Goal: Information Seeking & Learning: Learn about a topic

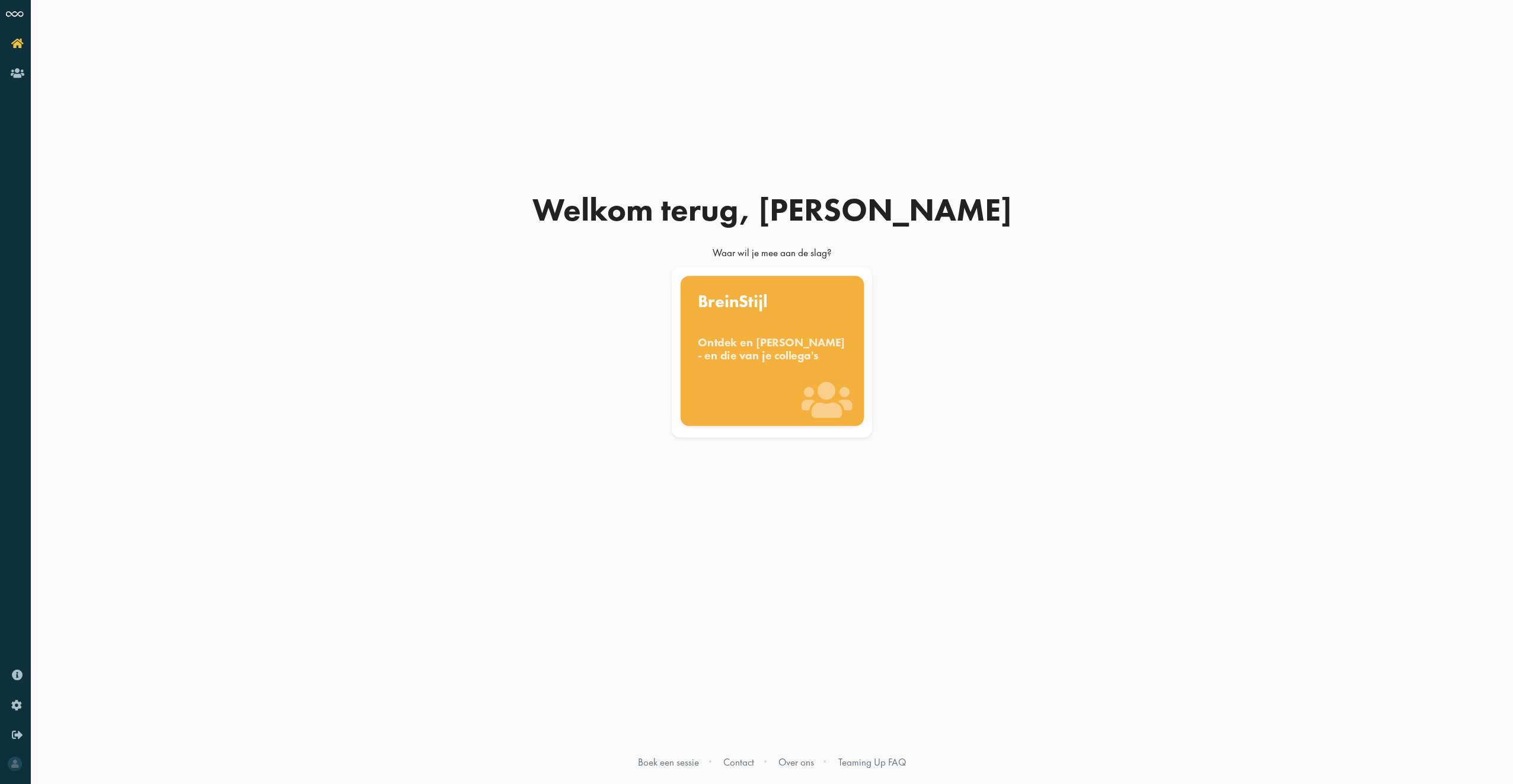
click at [743, 393] on div "BreinStijl Ontdek en benut jouw denkstijl - en die van je collega's" at bounding box center [771, 351] width 183 height 150
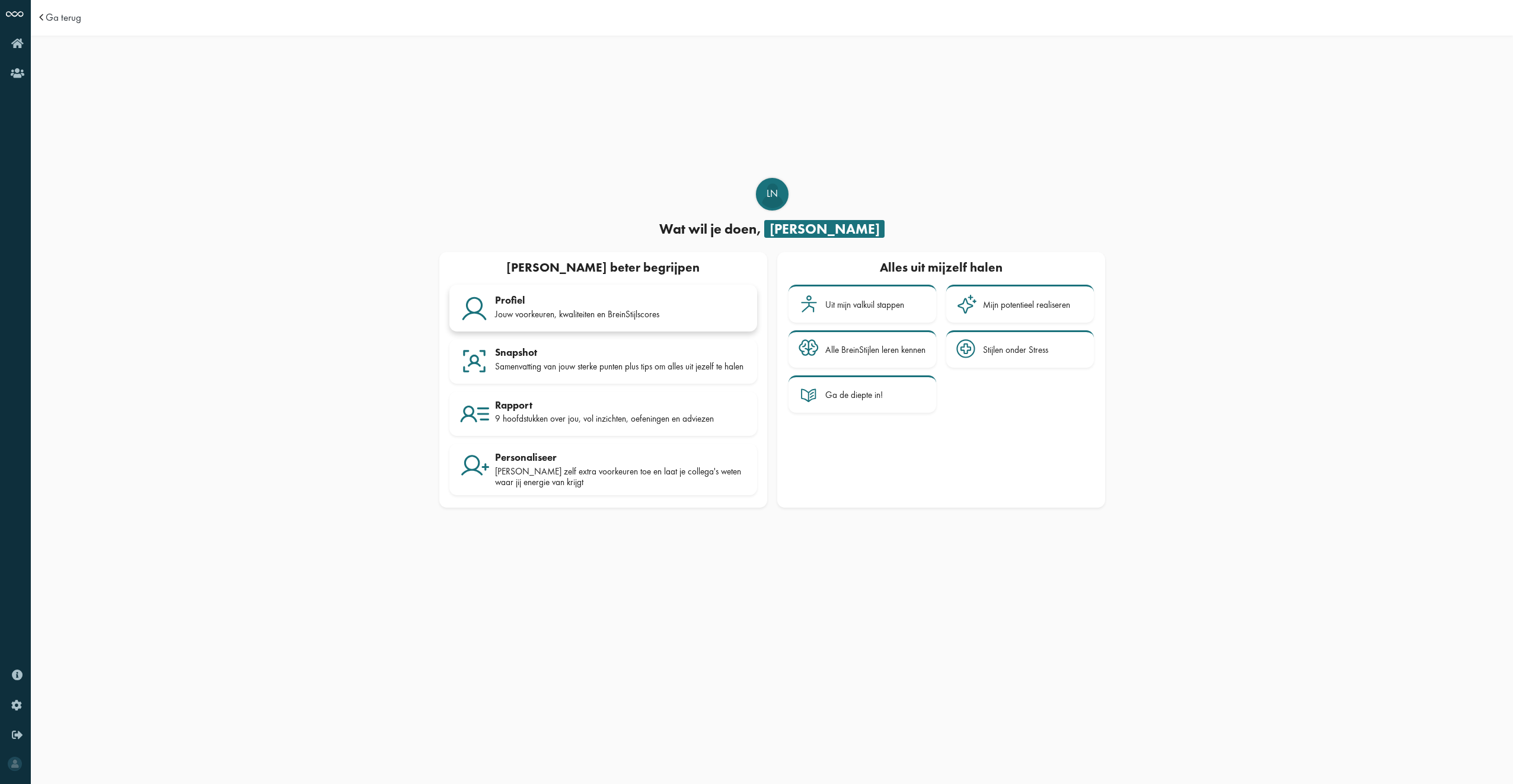
click at [619, 299] on div "Profiel" at bounding box center [621, 300] width 252 height 12
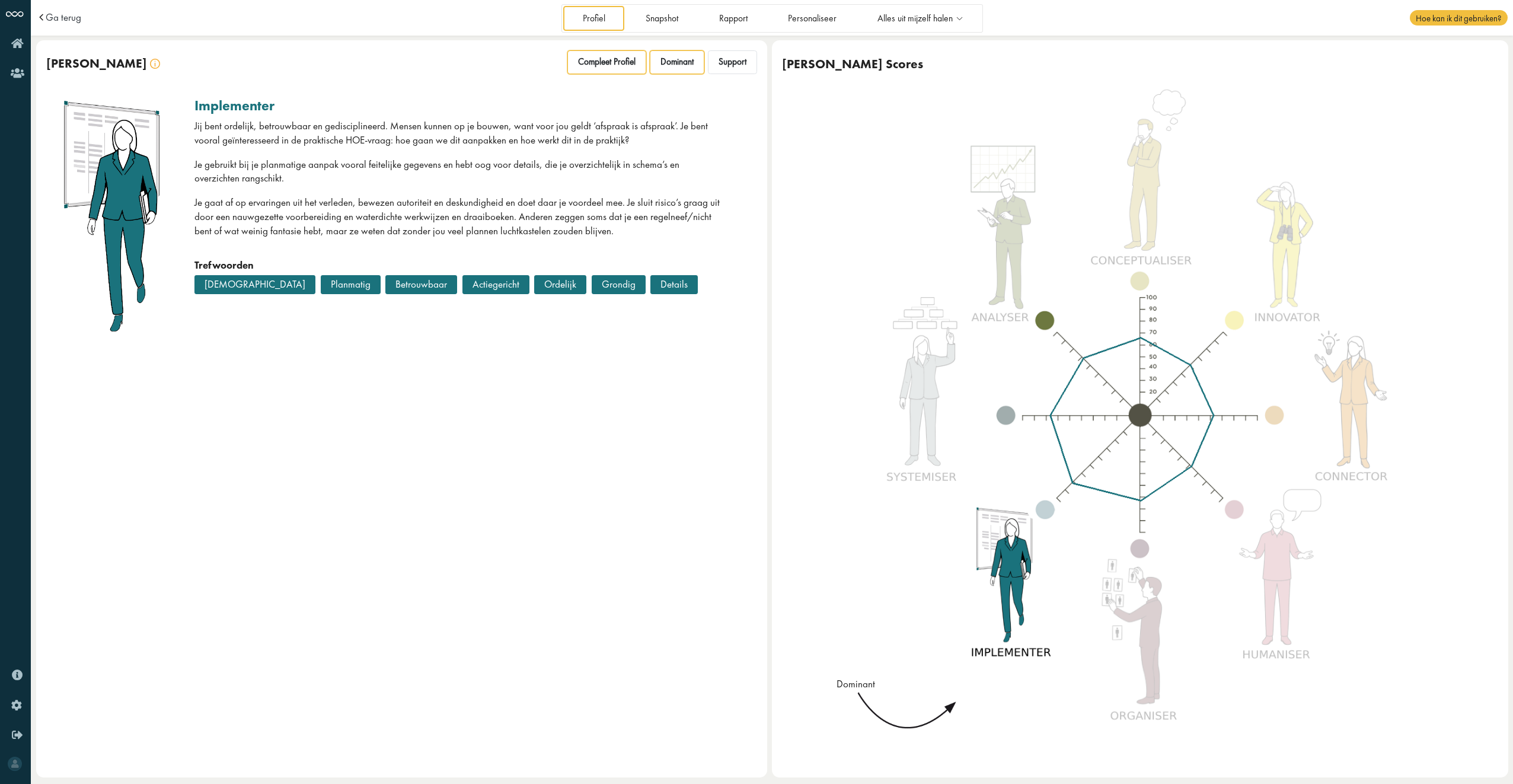
click at [615, 66] on span "Compleet Profiel" at bounding box center [607, 61] width 58 height 11
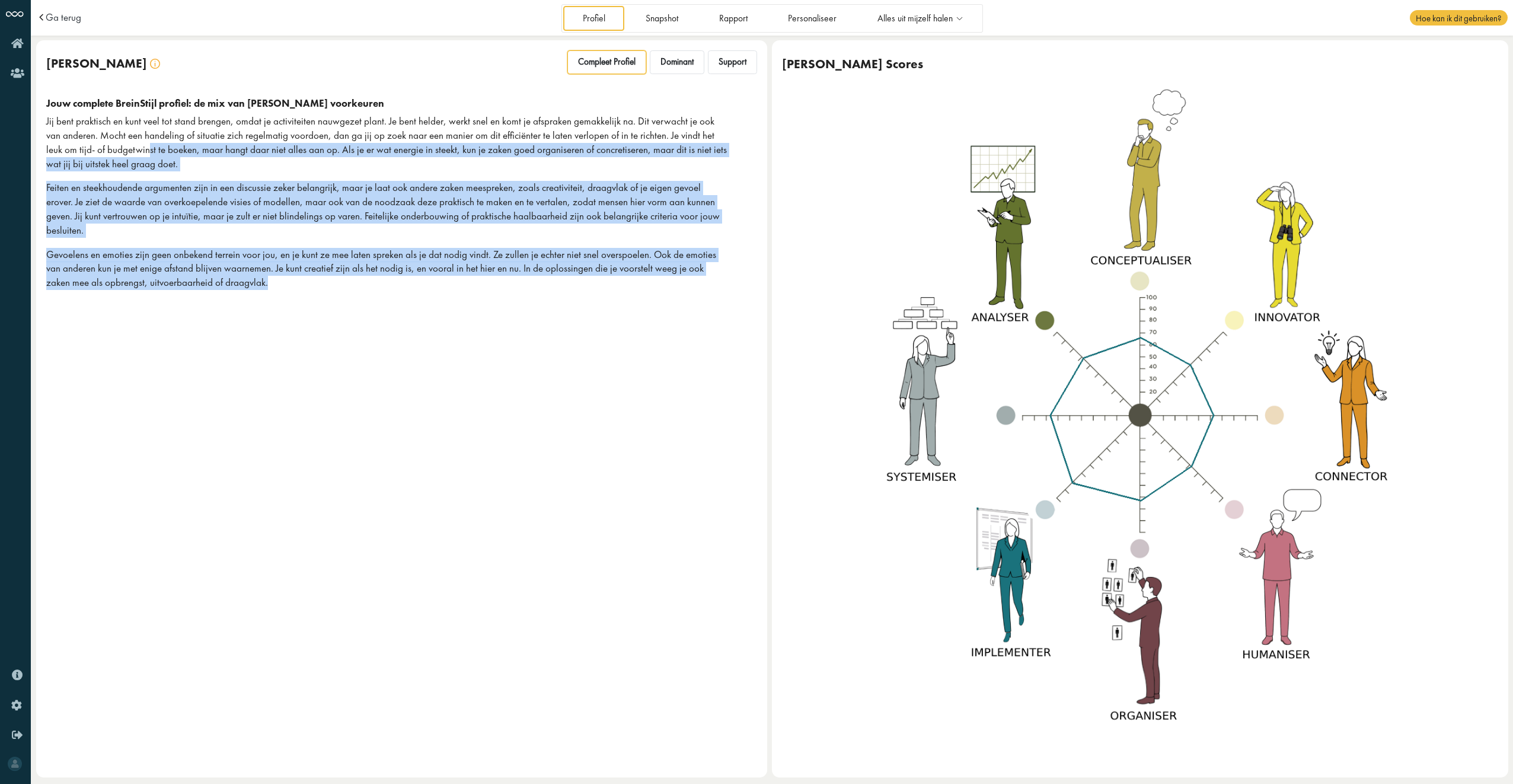
drag, startPoint x: 116, startPoint y: 146, endPoint x: 300, endPoint y: 349, distance: 274.0
click at [300, 349] on div "Jouw BreinStijl Compleet Profiel Dominant Support Jouw complete BreinStijl prof…" at bounding box center [402, 408] width 731 height 737
click at [360, 437] on div "Jouw BreinStijl Compleet Profiel Dominant Support Jouw complete BreinStijl prof…" at bounding box center [402, 408] width 731 height 737
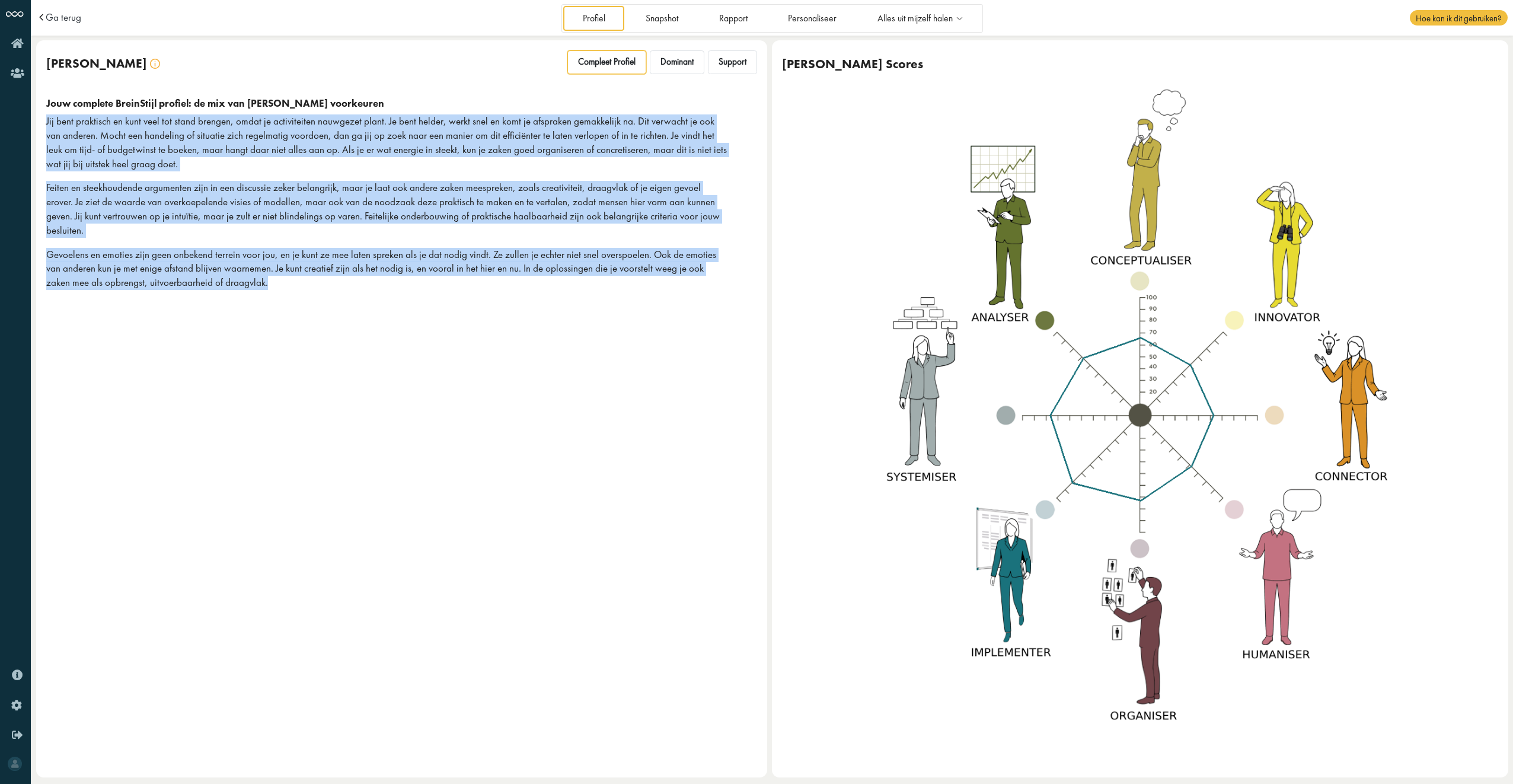
drag, startPoint x: 42, startPoint y: 114, endPoint x: 693, endPoint y: 279, distance: 671.6
click at [693, 279] on div "Jouw complete BreinStijl profiel: de mix van al jouw voorkeuren Jij bent prakti…" at bounding box center [402, 199] width 731 height 223
drag, startPoint x: 693, startPoint y: 279, endPoint x: 629, endPoint y: 303, distance: 68.4
click at [629, 303] on div "Jouw BreinStijl Compleet Profiel Dominant Support Jouw complete BreinStijl prof…" at bounding box center [402, 408] width 731 height 737
click at [367, 248] on p "Gevoelens en emoties zijn geen onbekend terrein voor jou, en je kunt ze mee lat…" at bounding box center [386, 268] width 680 height 42
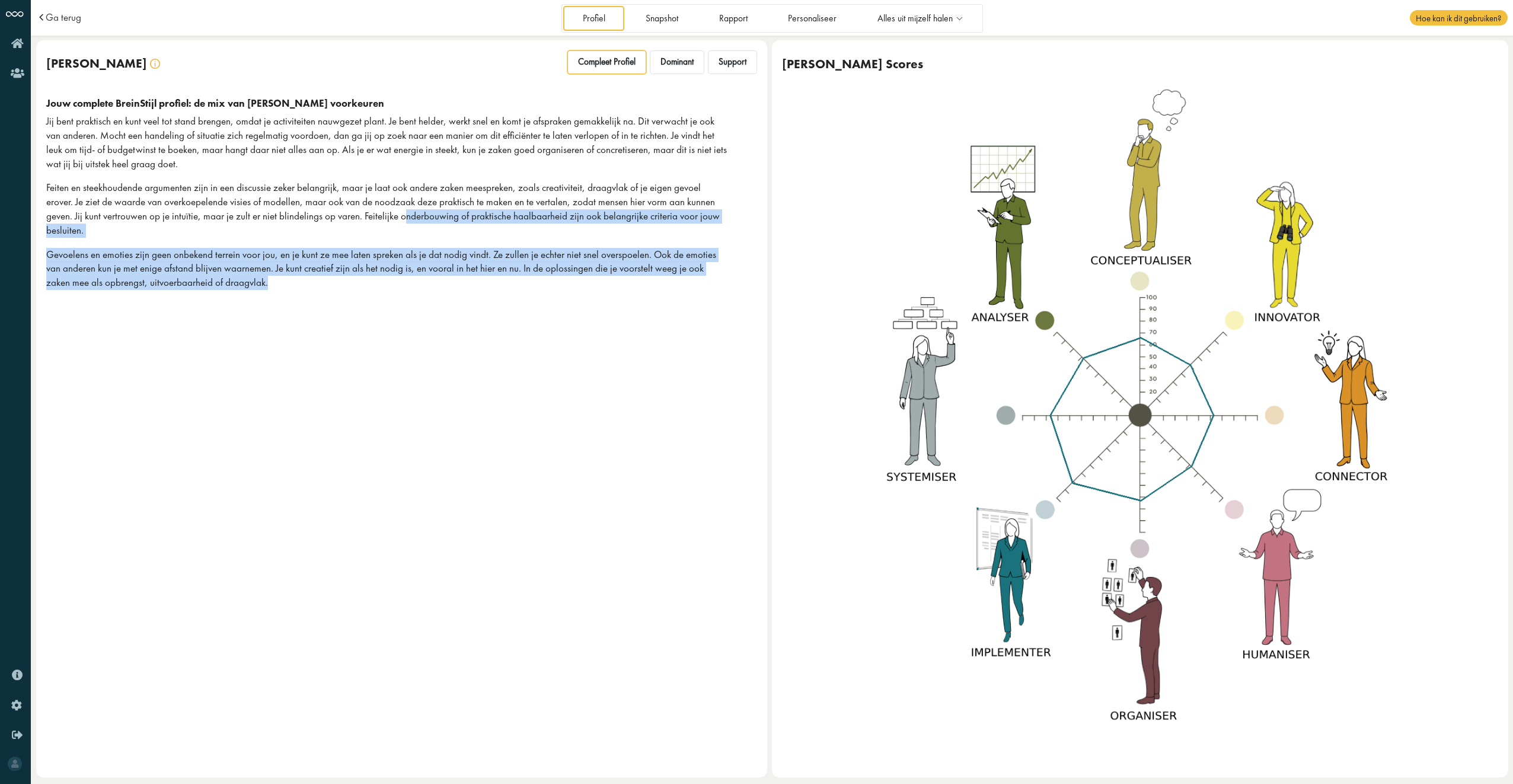
drag, startPoint x: 362, startPoint y: 213, endPoint x: 382, endPoint y: 301, distance: 90.2
click at [382, 301] on div "Jouw BreinStijl Compleet Profiel Dominant Support Jouw complete BreinStijl prof…" at bounding box center [402, 408] width 731 height 737
drag, startPoint x: 382, startPoint y: 301, endPoint x: 313, endPoint y: 303, distance: 69.0
click at [313, 303] on div "Jouw BreinStijl Compleet Profiel Dominant Support Jouw complete BreinStijl prof…" at bounding box center [402, 408] width 731 height 737
click at [319, 280] on div "Jouw complete BreinStijl profiel: de mix van al jouw voorkeuren Jij bent prakti…" at bounding box center [401, 198] width 711 height 202
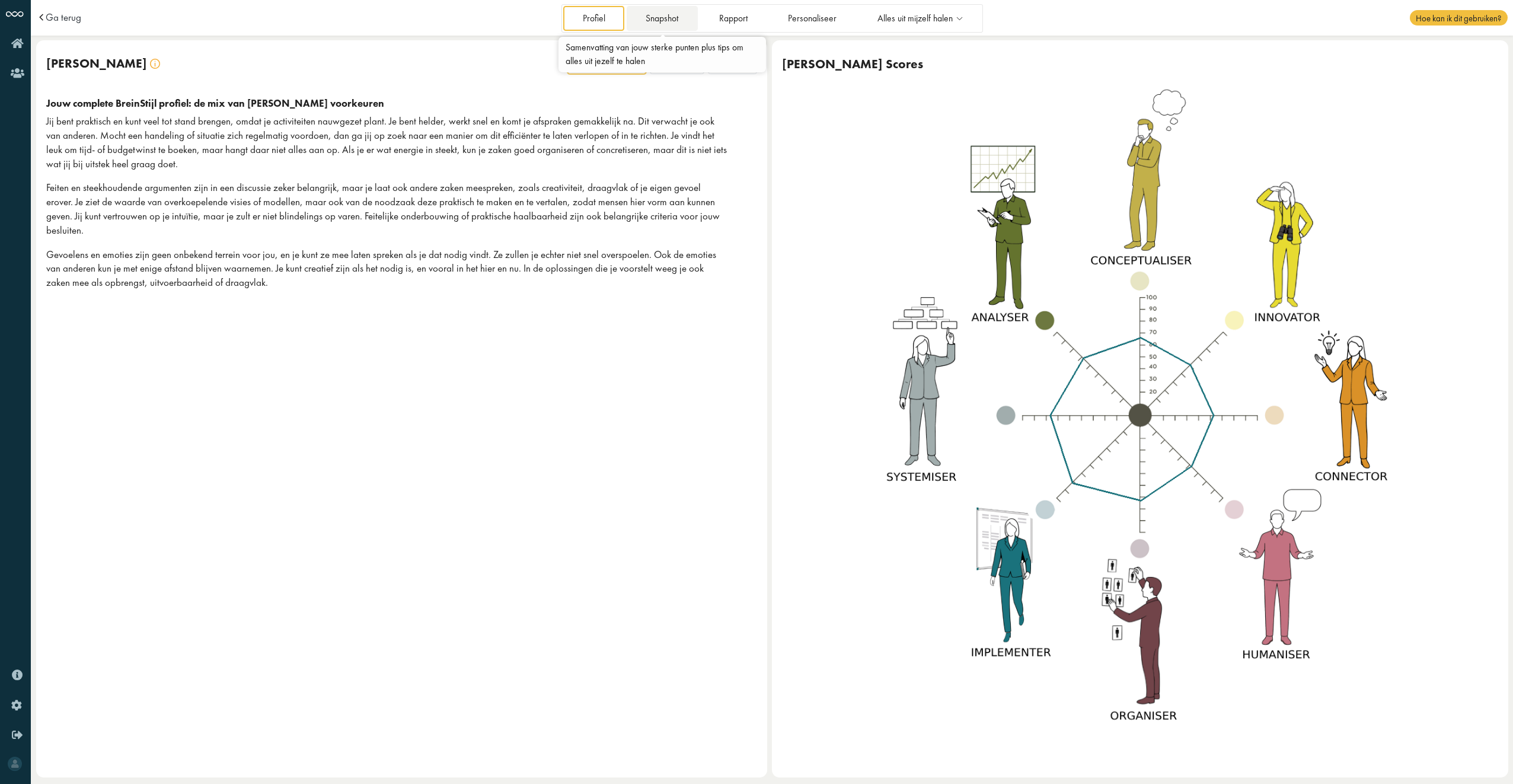
click at [662, 17] on link "Snapshot" at bounding box center [662, 18] width 71 height 25
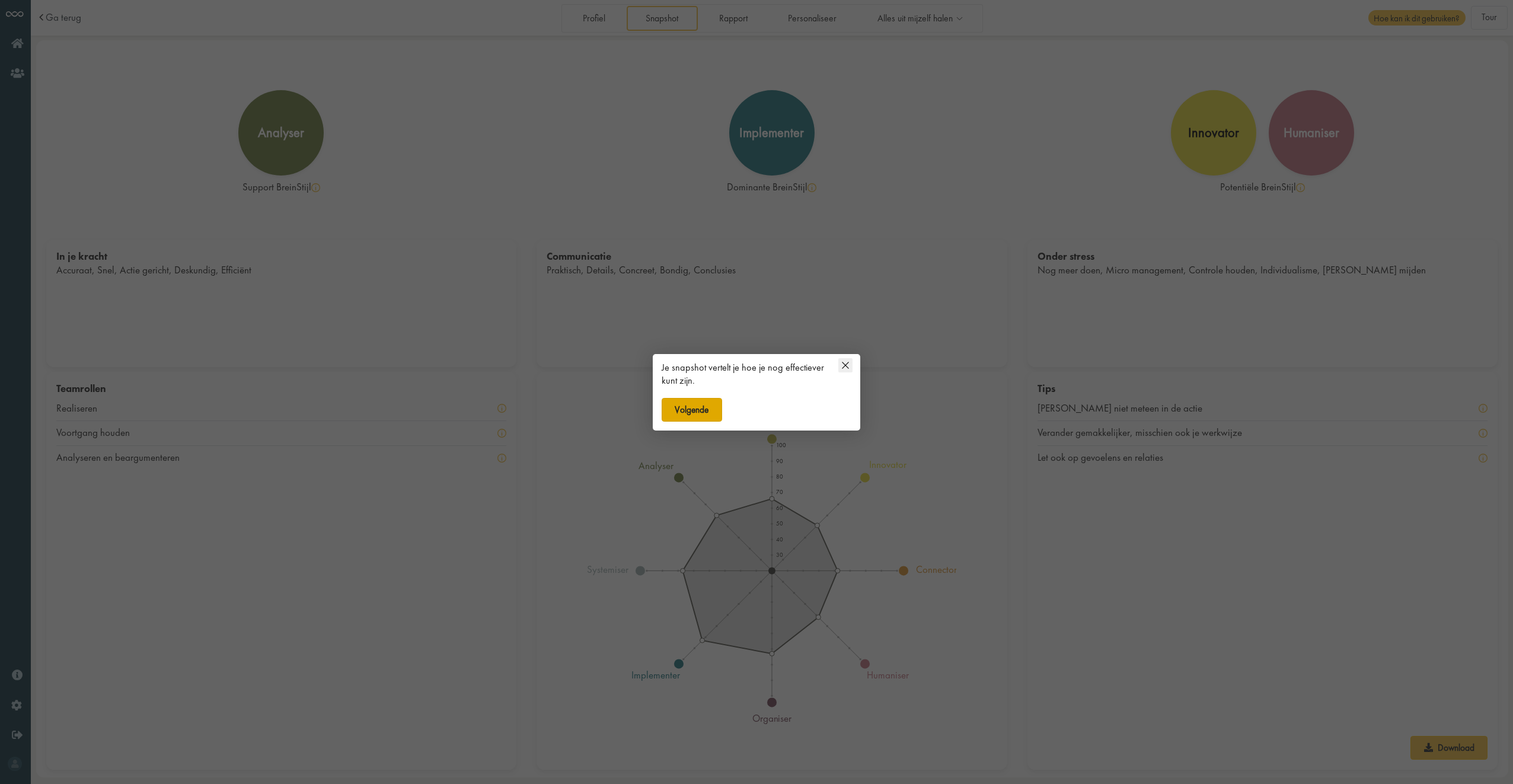
click at [692, 418] on button "Volgende" at bounding box center [691, 409] width 60 height 24
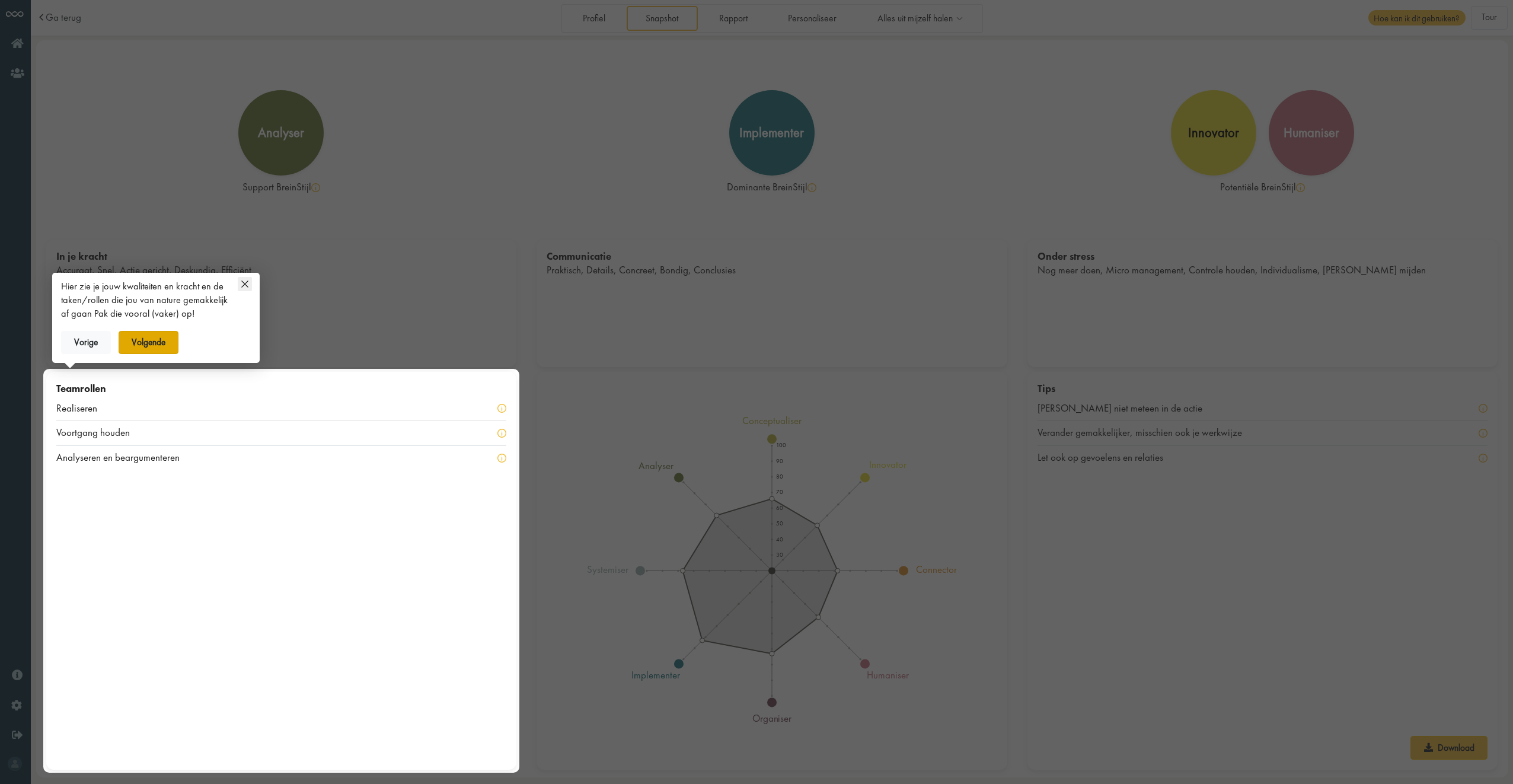
click at [158, 349] on button "Volgende" at bounding box center [148, 342] width 60 height 24
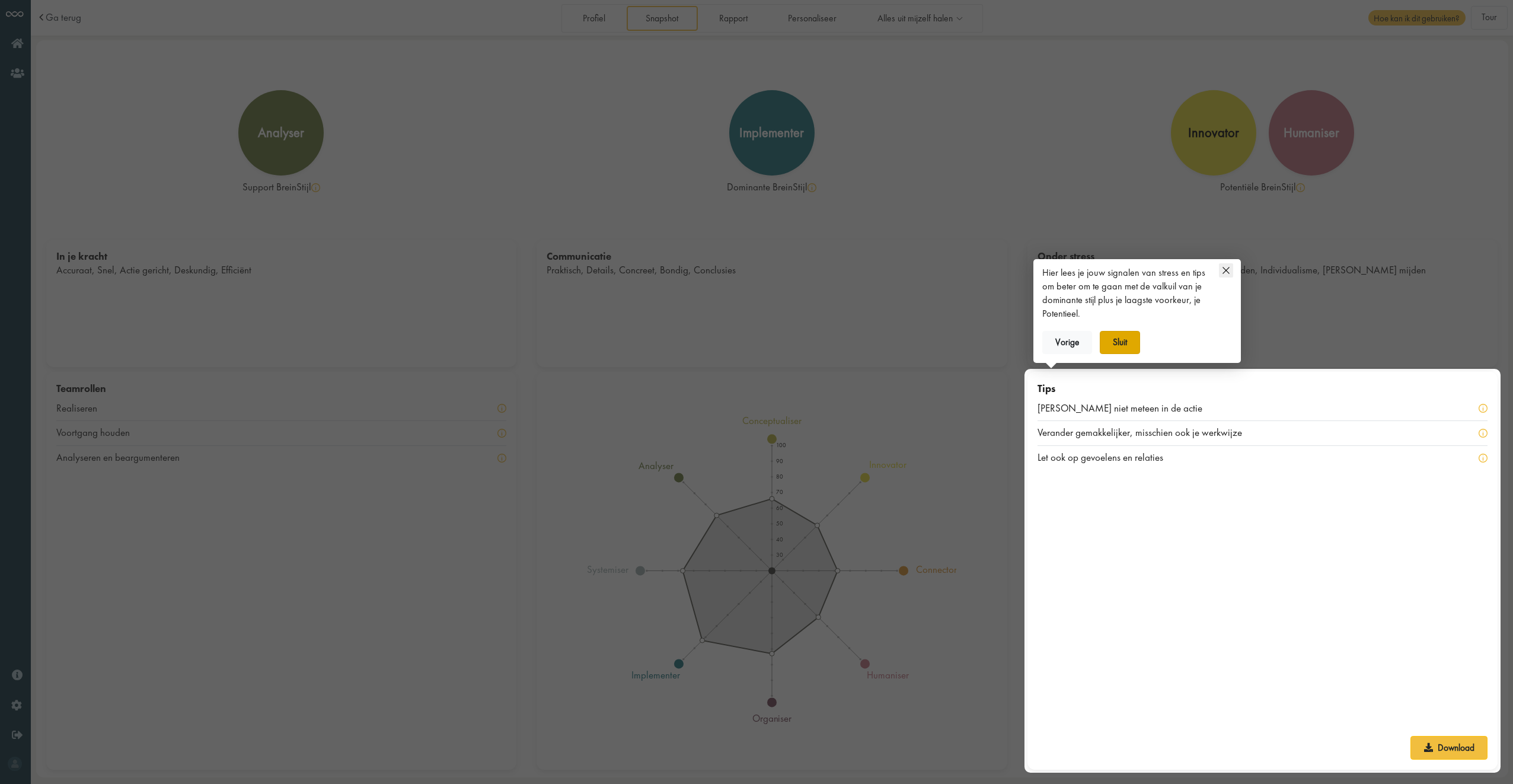
click at [1115, 344] on button "Sluit" at bounding box center [1120, 342] width 41 height 24
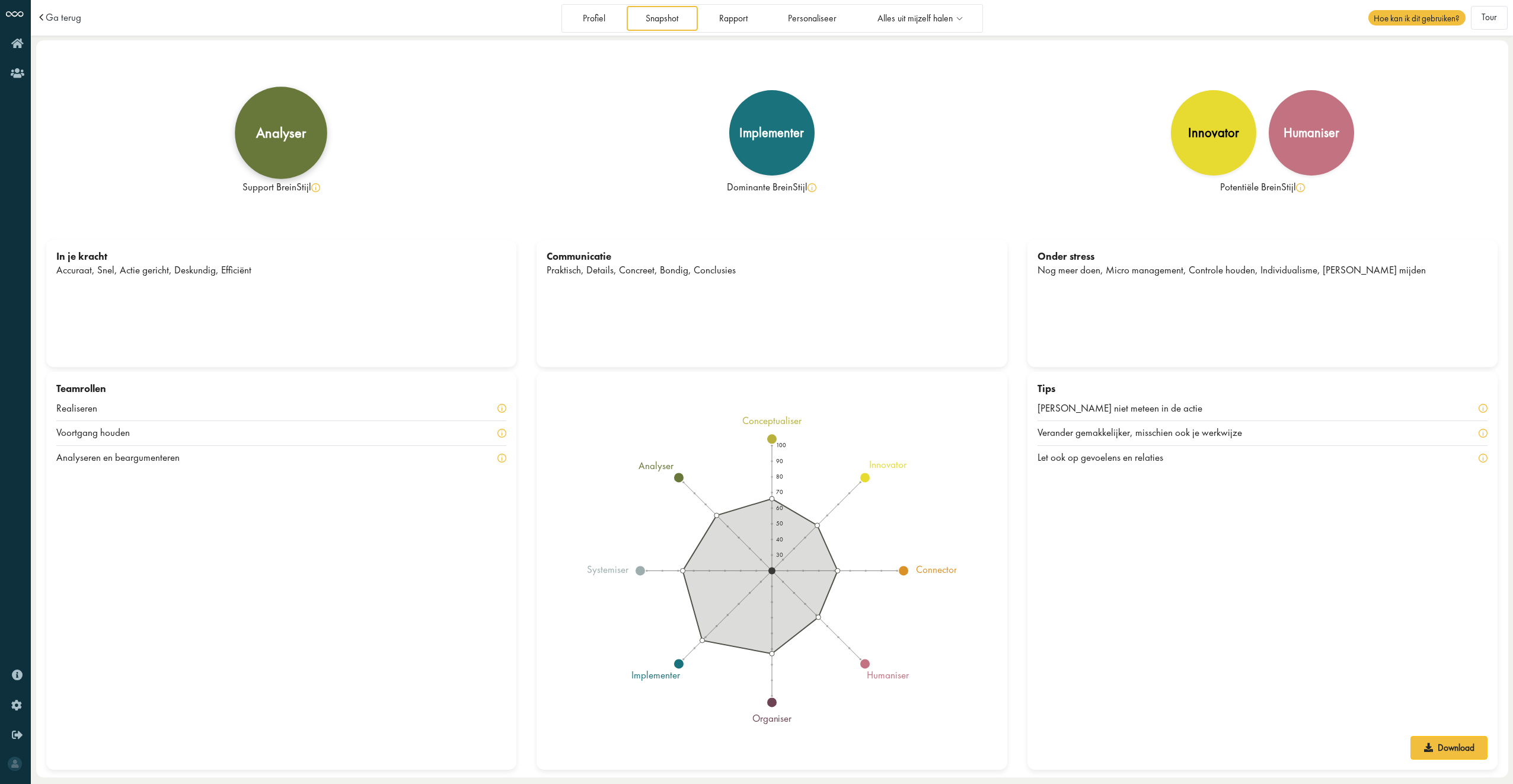
click at [292, 121] on div "analyser" at bounding box center [281, 133] width 93 height 93
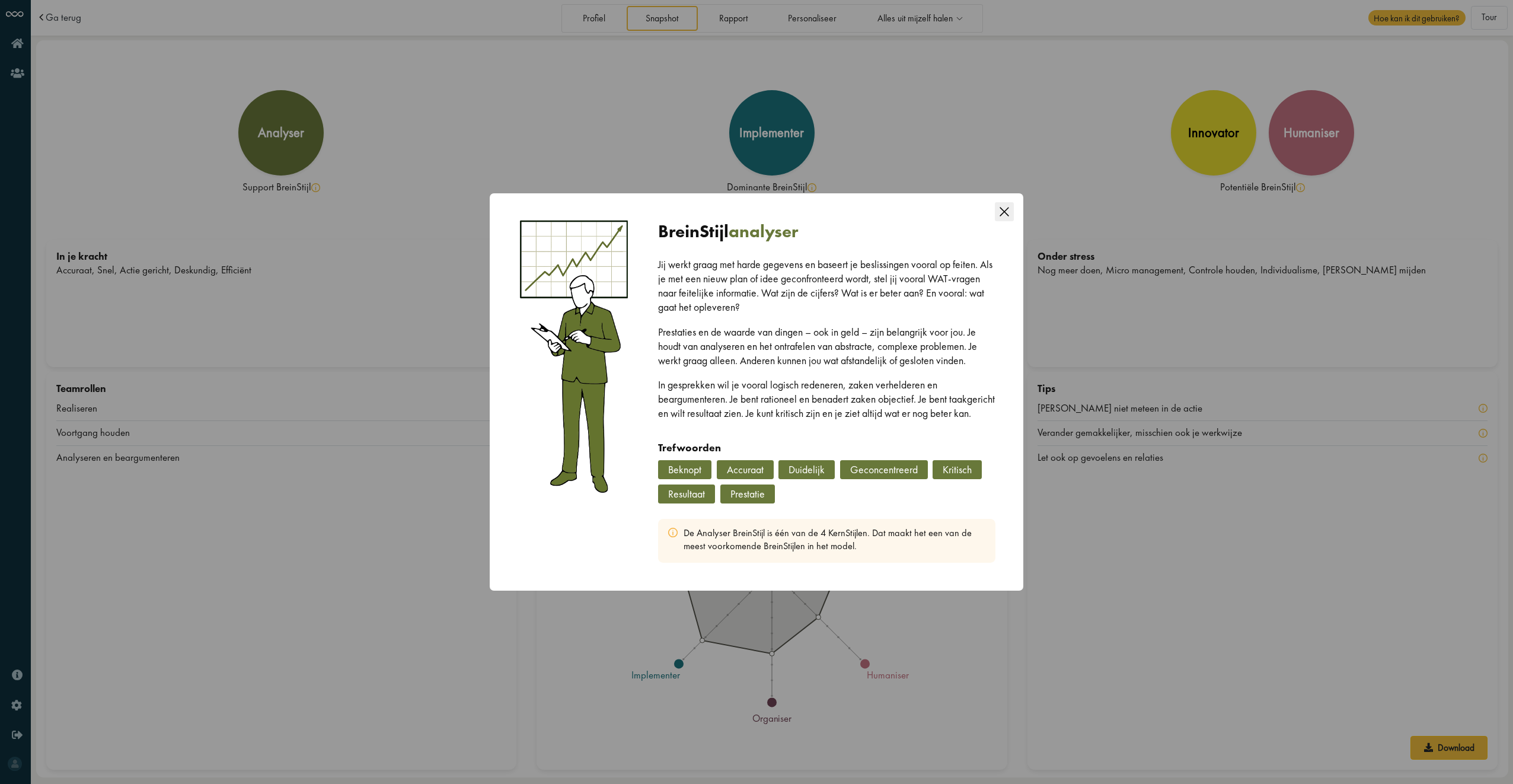
drag, startPoint x: 1013, startPoint y: 199, endPoint x: 1029, endPoint y: 204, distance: 16.8
click at [1012, 202] on icon "Close this dialog" at bounding box center [1004, 212] width 19 height 19
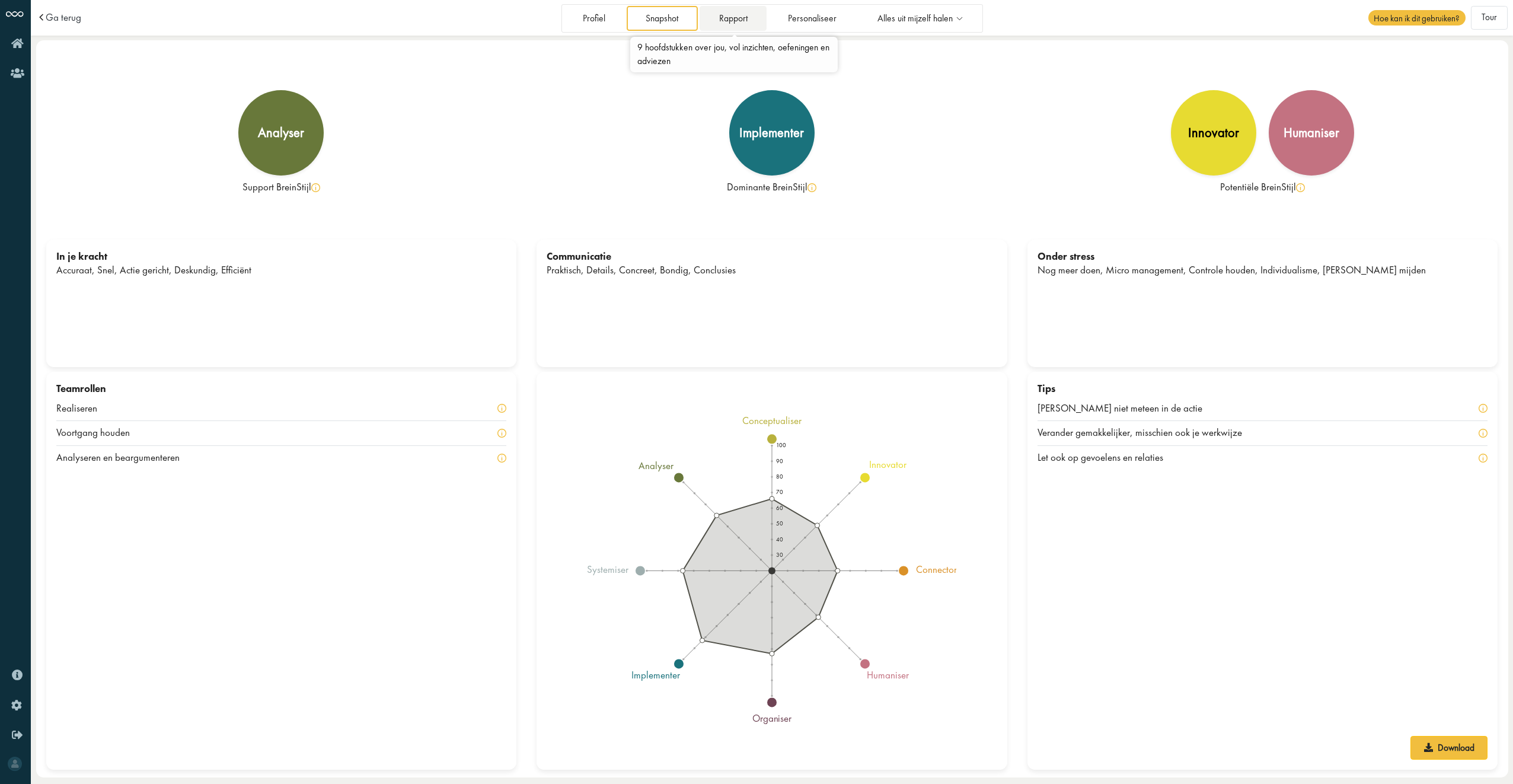
click at [736, 10] on link "Rapport" at bounding box center [734, 18] width 67 height 25
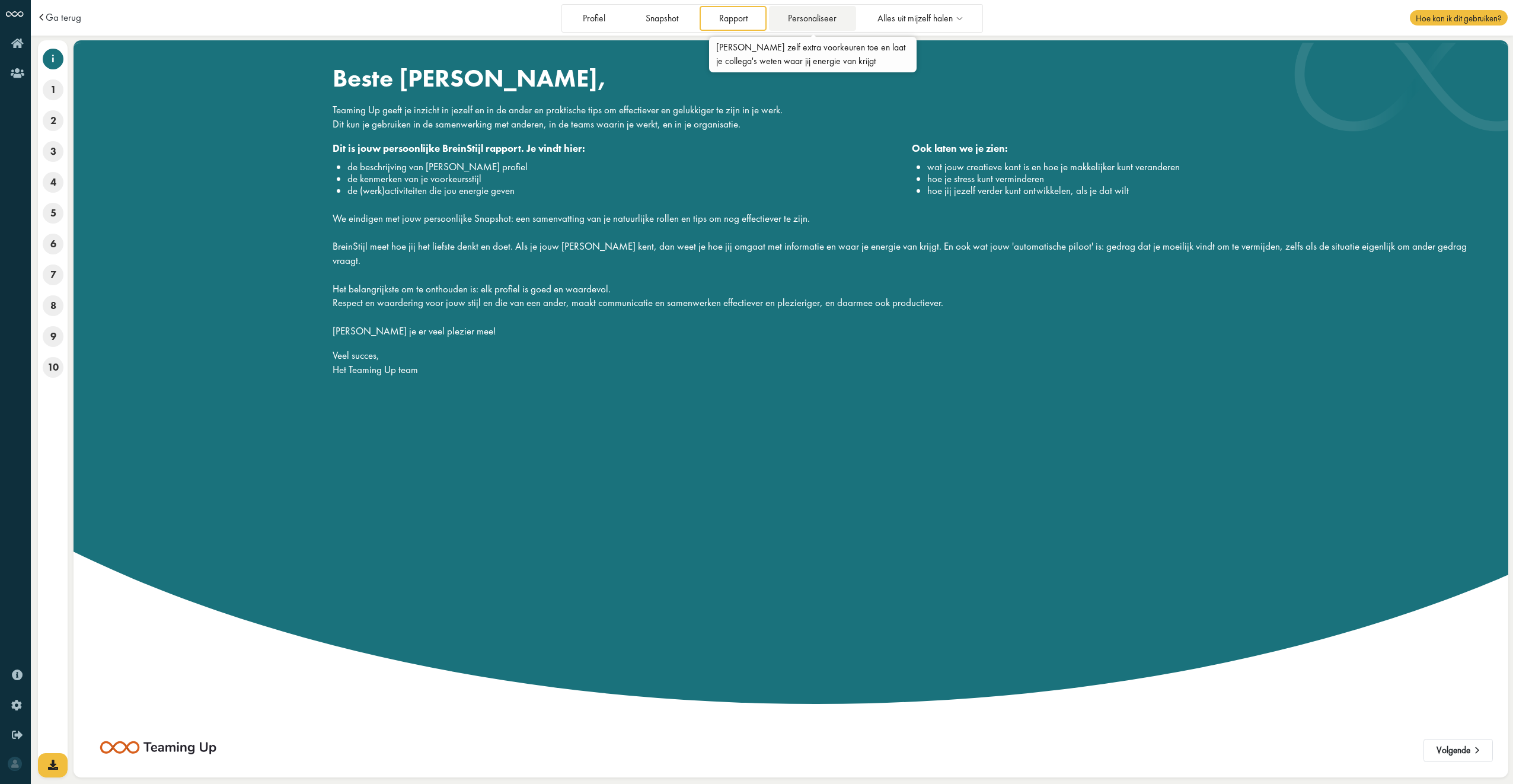
click at [834, 16] on link "Personaliseer" at bounding box center [812, 18] width 87 height 25
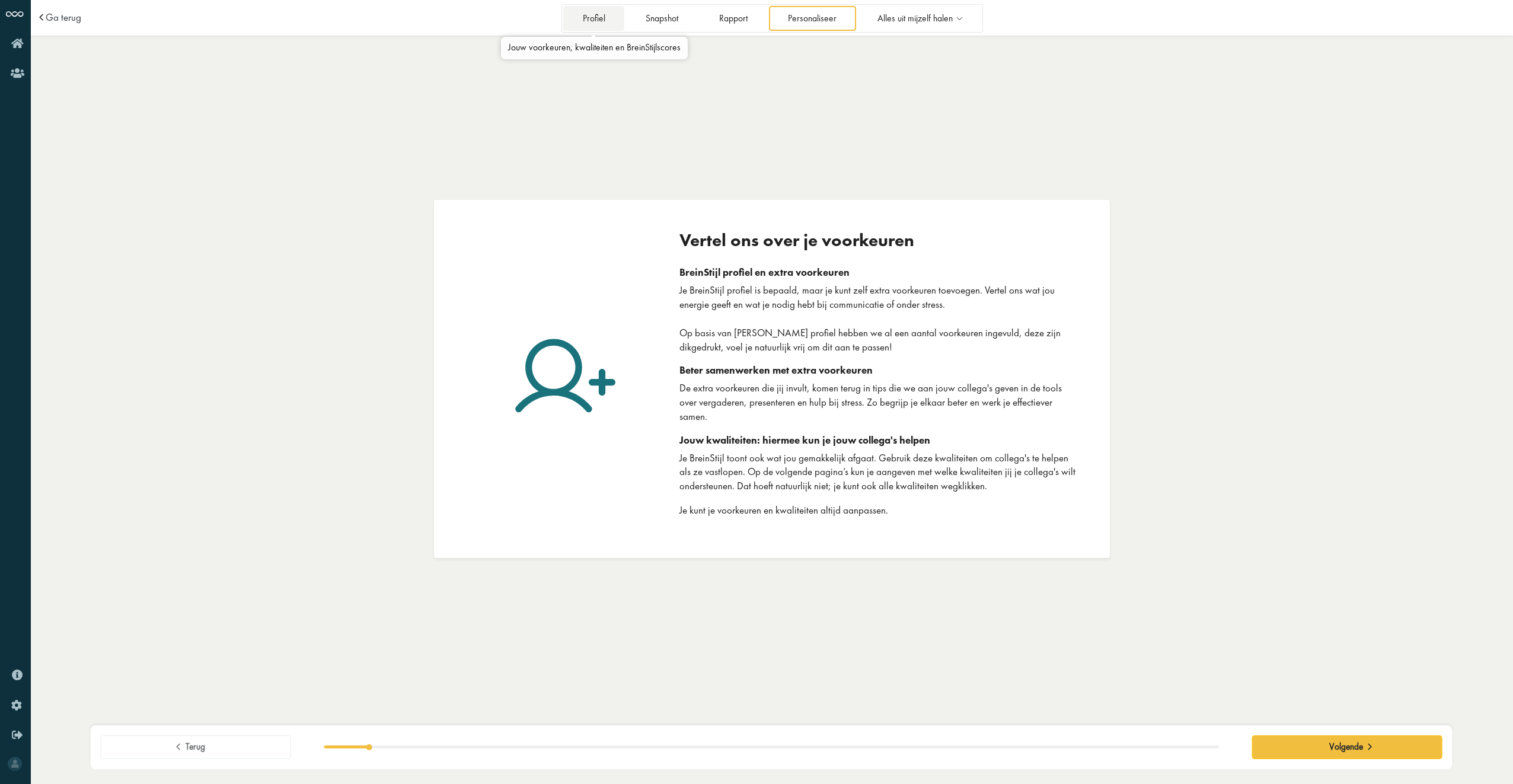
click at [591, 25] on link "Profiel" at bounding box center [594, 18] width 61 height 25
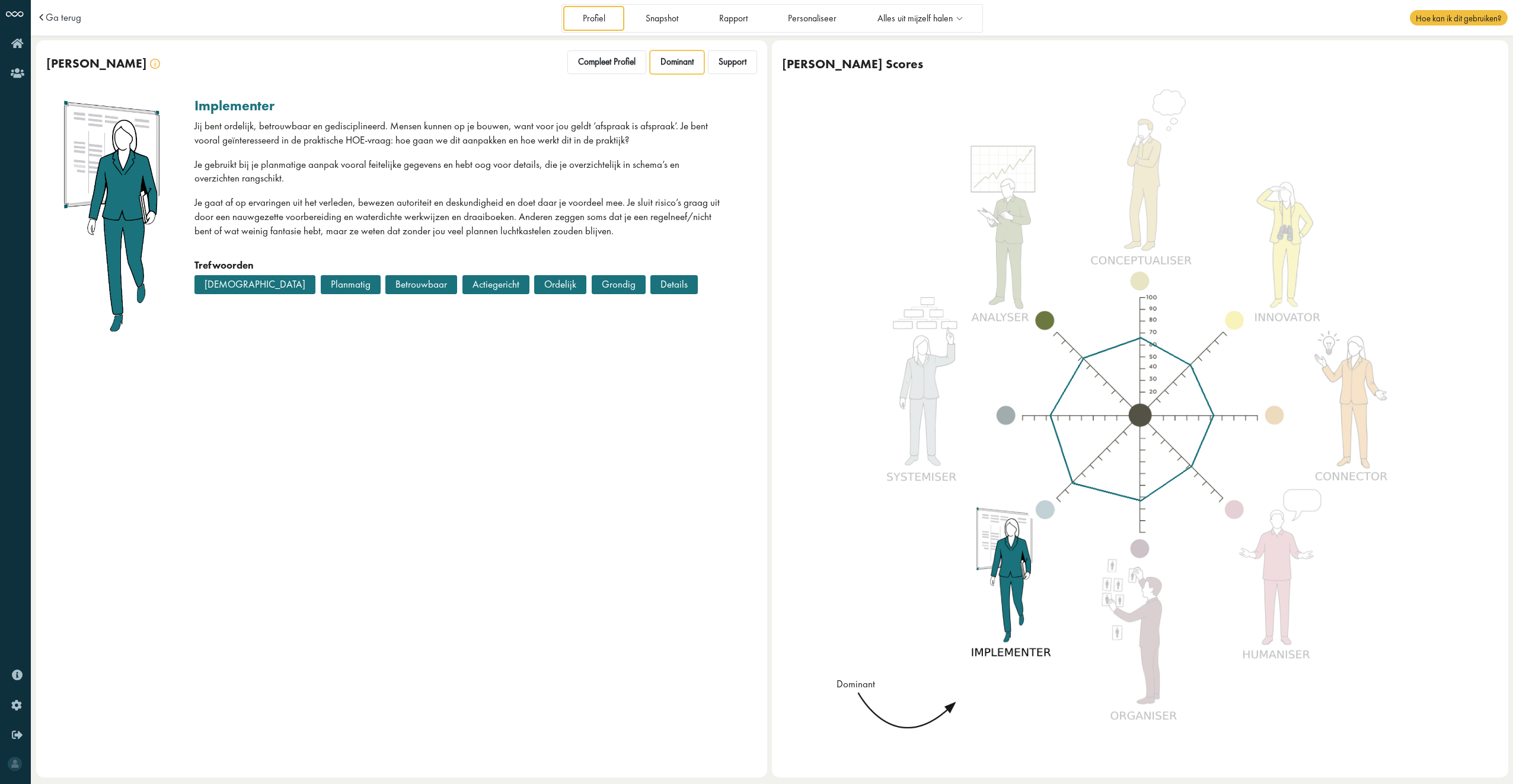
click at [45, 16] on span at bounding box center [43, 17] width 12 height 10
click at [60, 16] on span "Ga terug" at bounding box center [63, 17] width 36 height 10
